Goal: Transaction & Acquisition: Purchase product/service

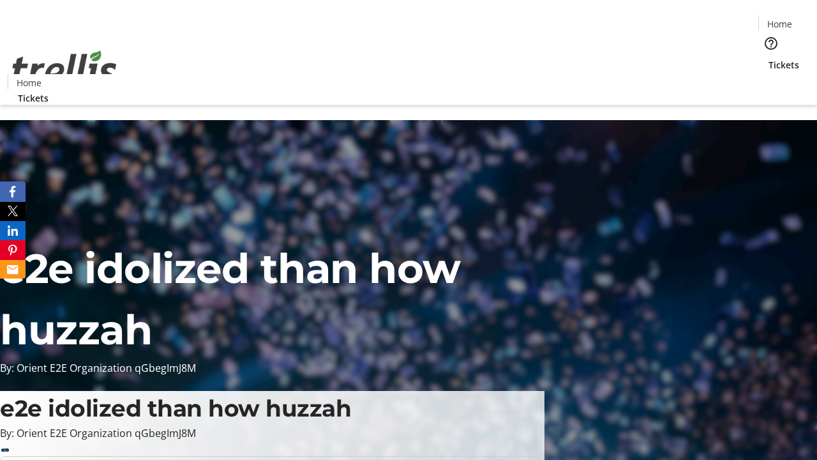
click at [769, 58] on span "Tickets" at bounding box center [784, 64] width 31 height 13
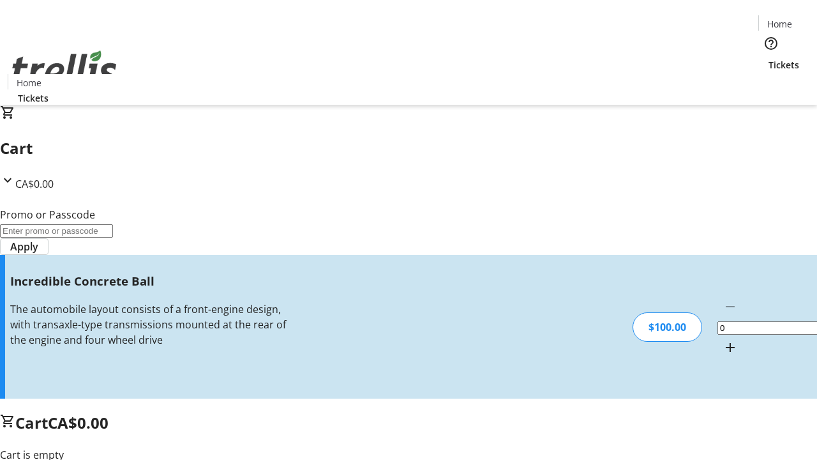
click at [723, 340] on mat-icon "Increment by one" at bounding box center [730, 347] width 15 height 15
type input "1"
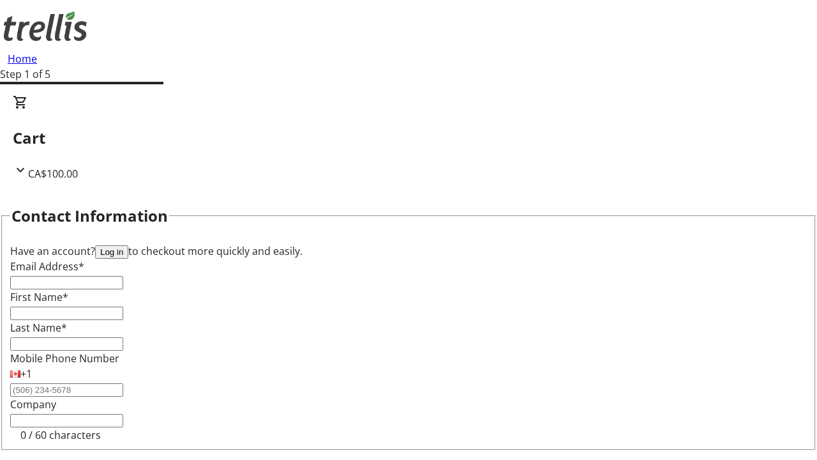
type input "FREE"
type input "[PERSON_NAME][EMAIL_ADDRESS][DOMAIN_NAME]"
type input "[PERSON_NAME]"
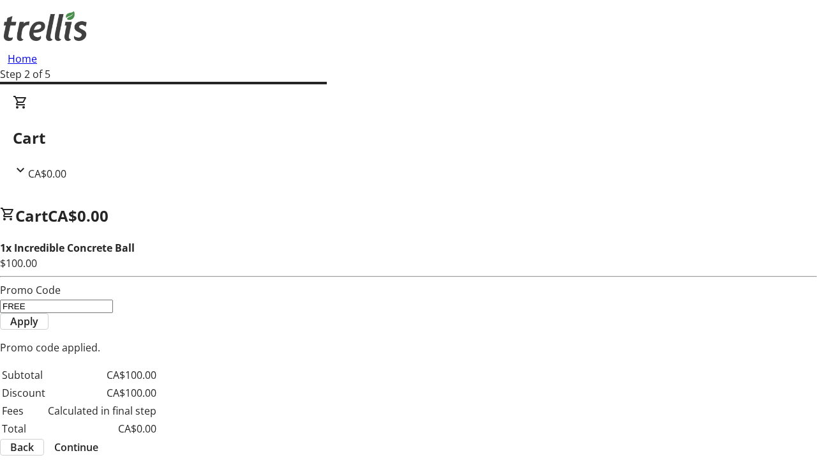
click at [98, 439] on span "Continue" at bounding box center [76, 446] width 44 height 15
